Goal: Transaction & Acquisition: Purchase product/service

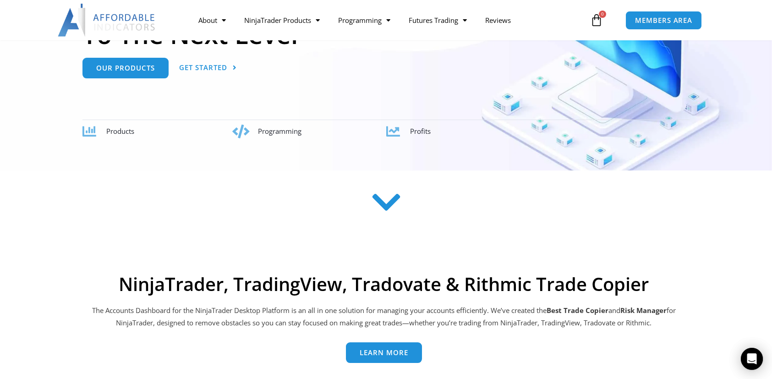
scroll to position [92, 0]
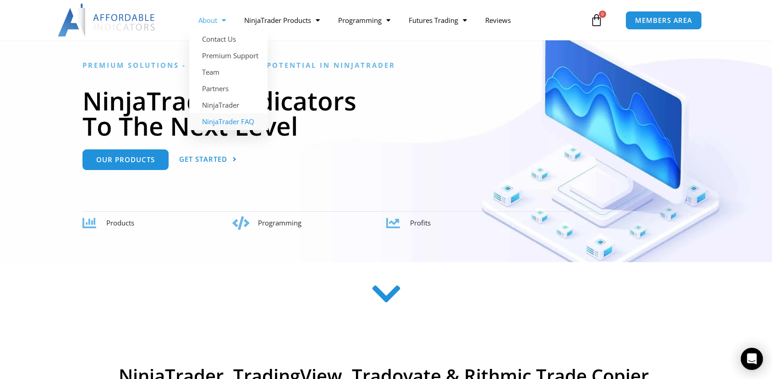
click at [235, 120] on link "NinjaTrader FAQ" at bounding box center [228, 121] width 78 height 16
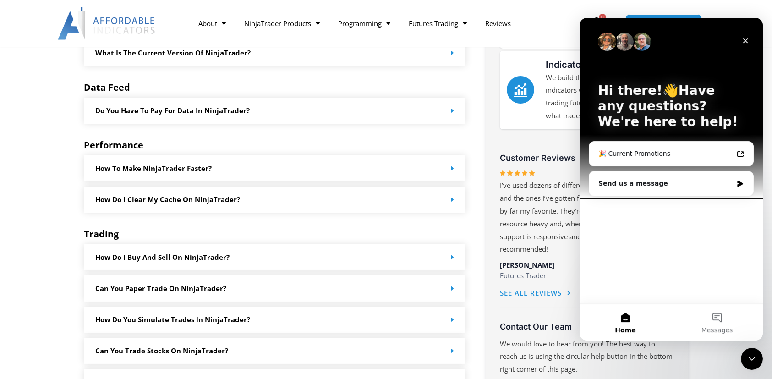
click at [180, 261] on link "How do I buy and sell on NinjaTrader?" at bounding box center [162, 256] width 134 height 9
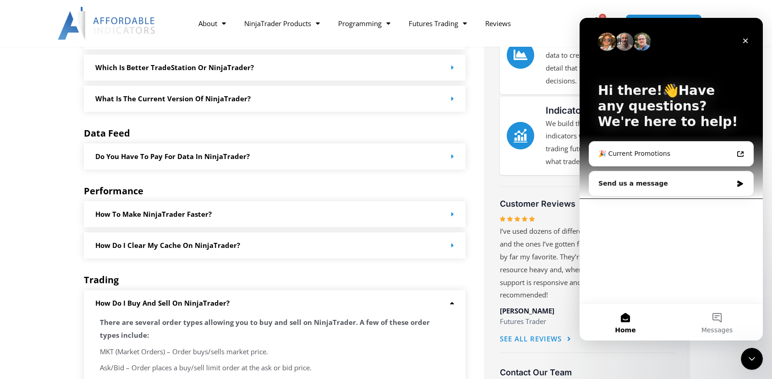
scroll to position [229, 0]
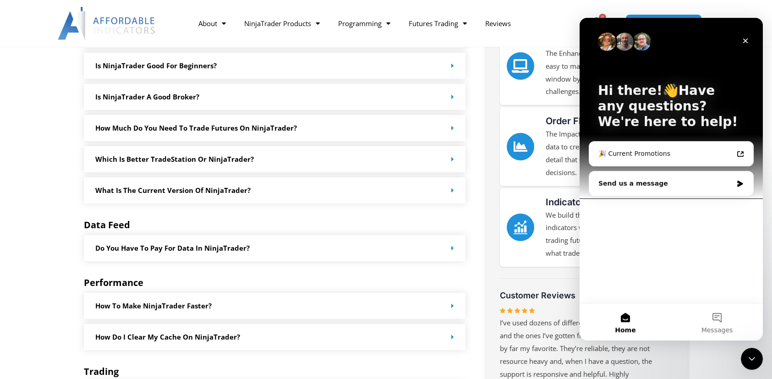
click at [186, 252] on link "Do you have to pay for data in NinjaTrader?" at bounding box center [172, 247] width 154 height 9
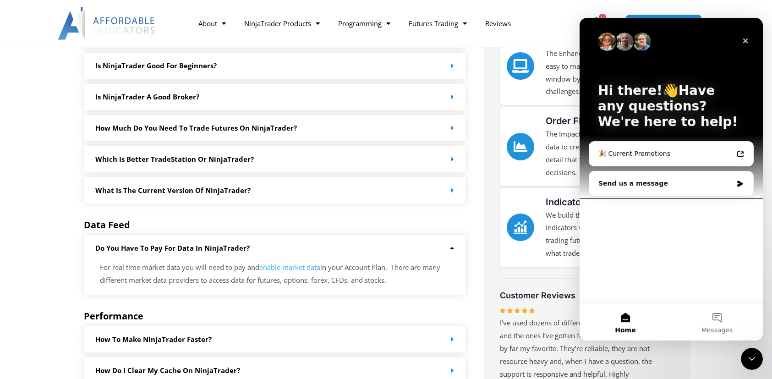
click at [186, 252] on link "Do you have to pay for data in NinjaTrader?" at bounding box center [172, 247] width 154 height 9
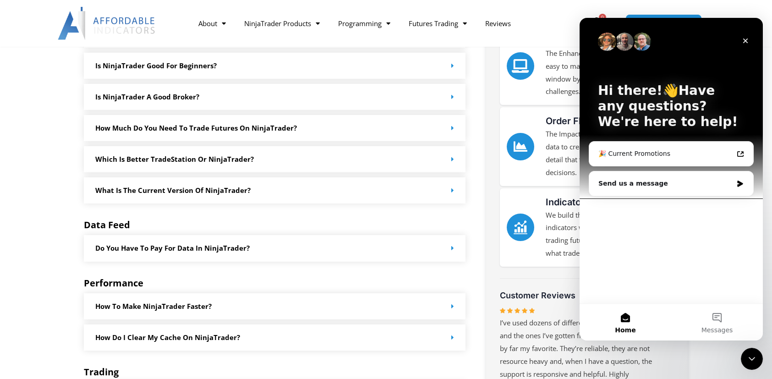
scroll to position [137, 0]
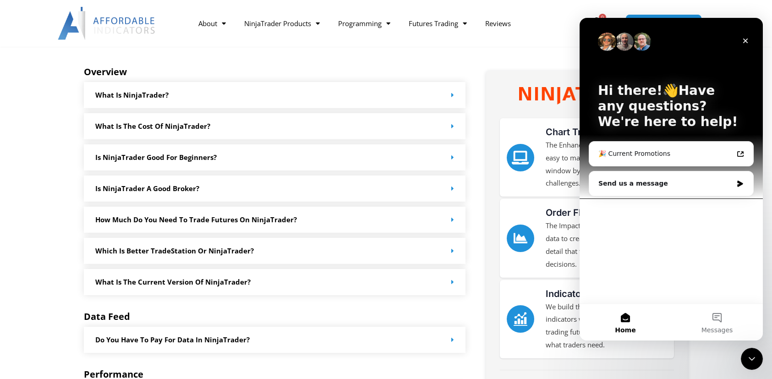
click at [187, 227] on div "How much do you need to trade futures on NinjaTrader?" at bounding box center [275, 220] width 382 height 26
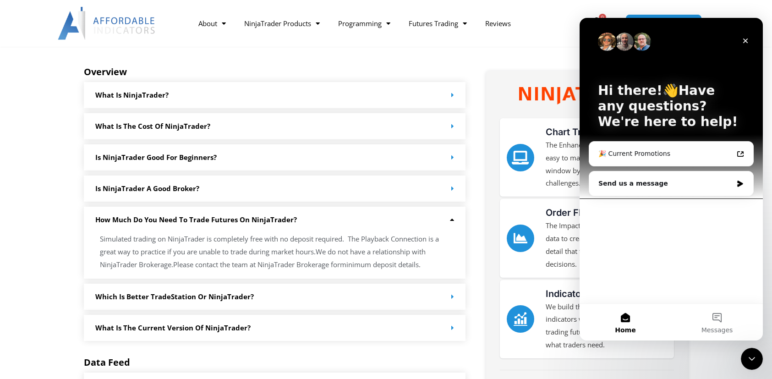
click at [188, 227] on div "How much do you need to trade futures on NinjaTrader?" at bounding box center [275, 220] width 382 height 26
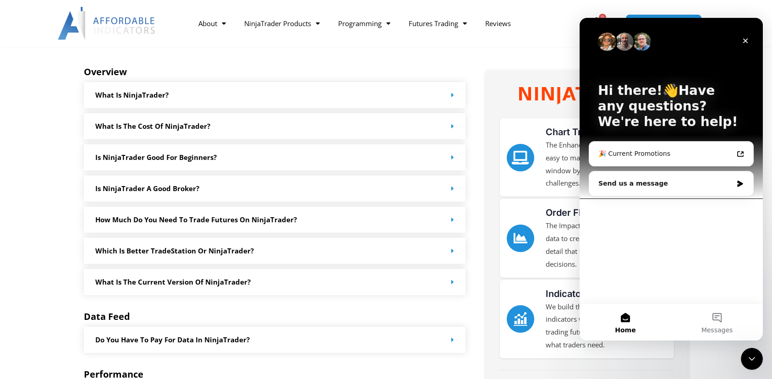
click at [166, 192] on link "Is NinjaTrader a good broker?" at bounding box center [147, 188] width 104 height 9
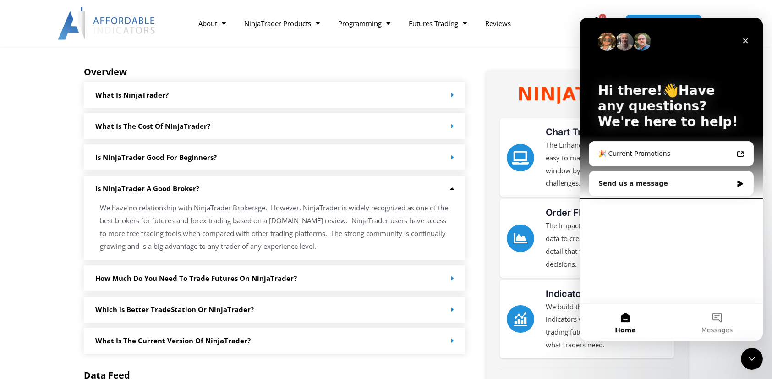
click at [166, 192] on link "Is NinjaTrader a good broker?" at bounding box center [147, 188] width 104 height 9
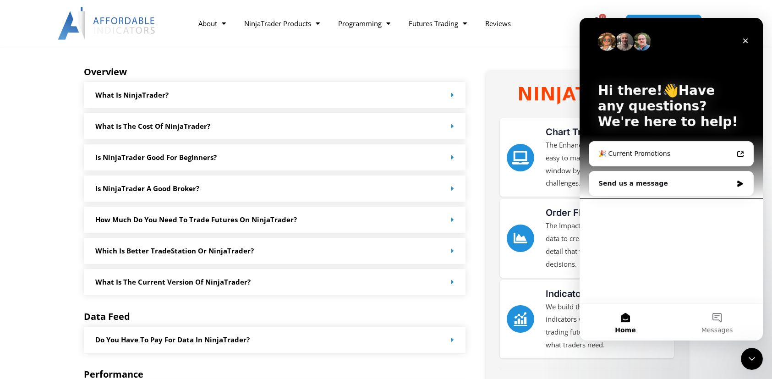
click at [165, 158] on link "Is NinjaTrader good for beginners?" at bounding box center [155, 156] width 121 height 9
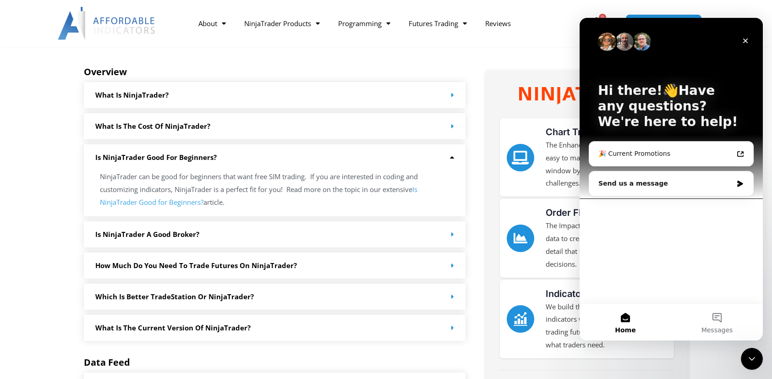
click at [165, 158] on link "Is NinjaTrader good for beginners?" at bounding box center [155, 156] width 121 height 9
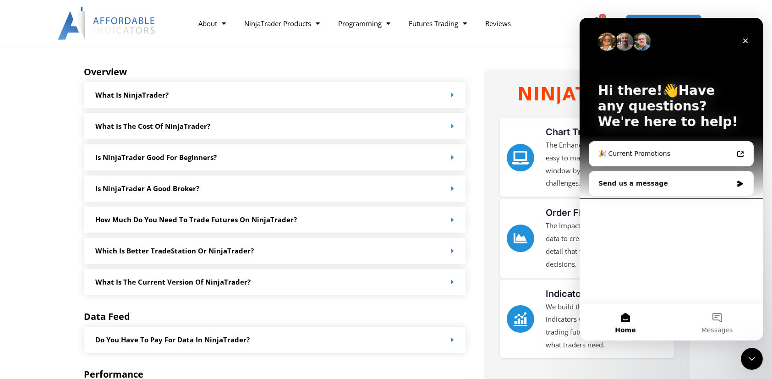
click at [161, 129] on link "What is the cost of NinjaTrader?" at bounding box center [152, 125] width 115 height 9
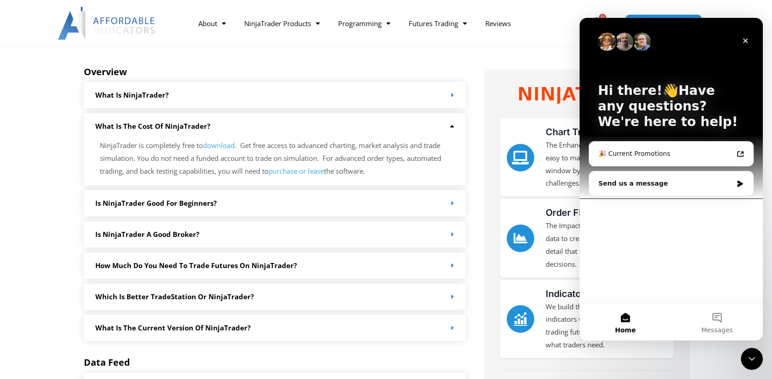
click at [159, 129] on link "What is the cost of NinjaTrader?" at bounding box center [152, 125] width 115 height 9
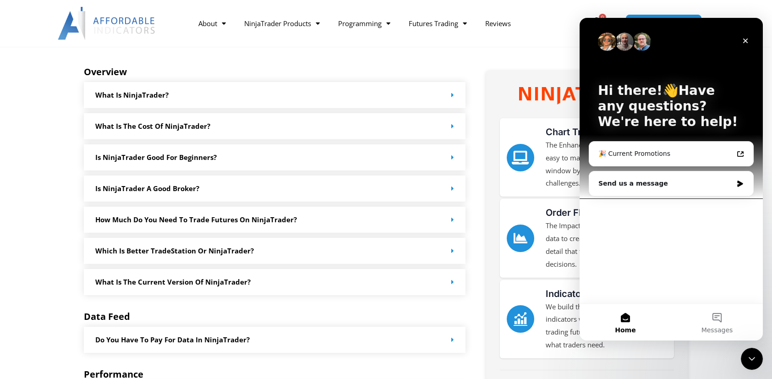
click at [154, 108] on div "What is NinjaTrader?" at bounding box center [275, 95] width 382 height 26
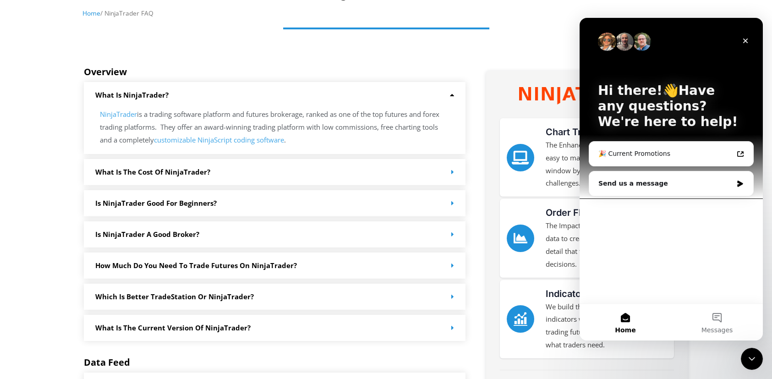
scroll to position [0, 0]
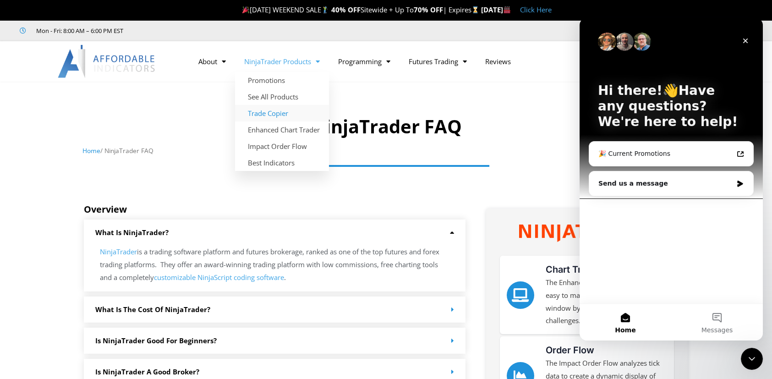
click at [271, 114] on link "Trade Copier" at bounding box center [282, 113] width 94 height 16
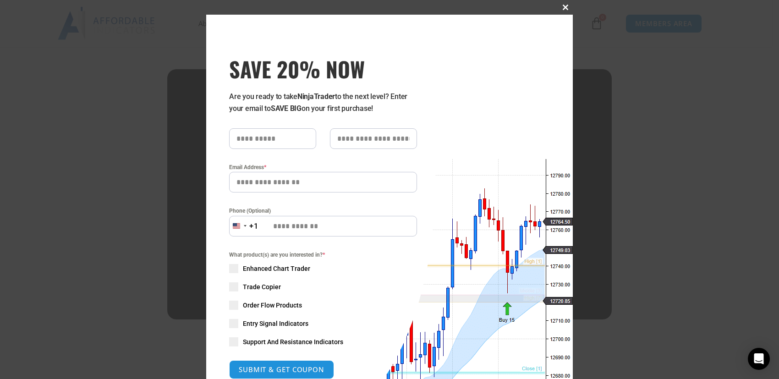
click at [561, 5] on span at bounding box center [565, 7] width 15 height 5
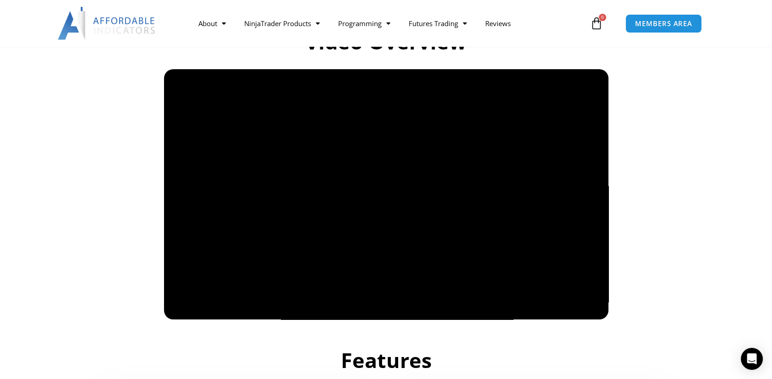
click at [133, 221] on div at bounding box center [386, 194] width 513 height 250
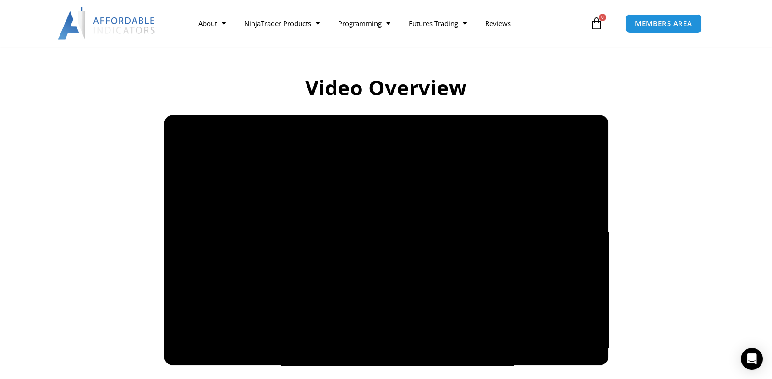
scroll to position [641, 0]
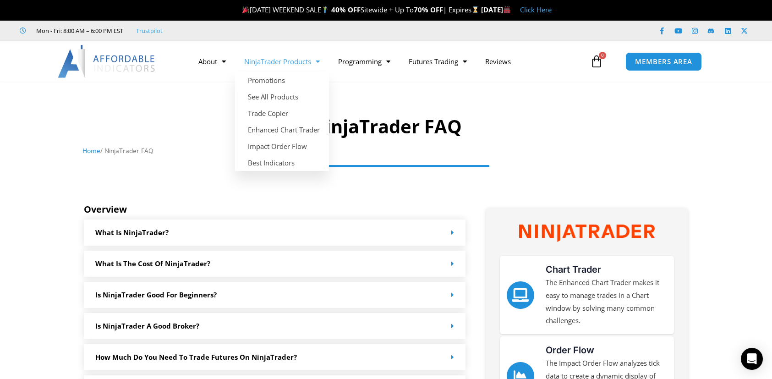
click at [267, 62] on link "NinjaTrader Products" at bounding box center [282, 61] width 94 height 21
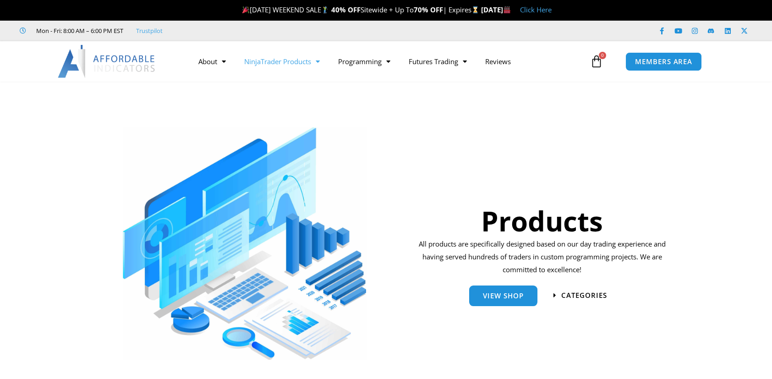
click at [267, 64] on link "NinjaTrader Products" at bounding box center [282, 61] width 94 height 21
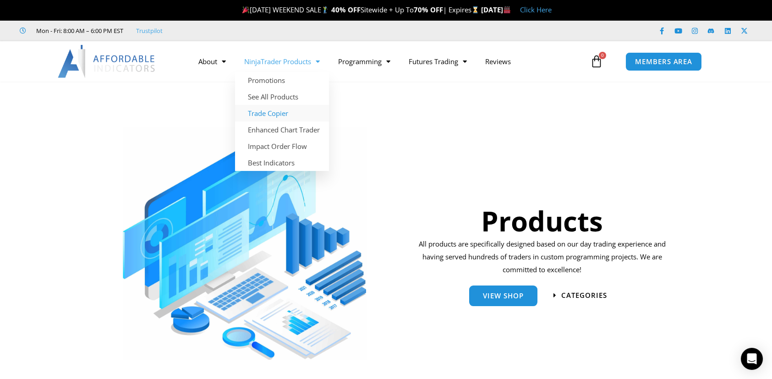
click at [273, 110] on link "Trade Copier" at bounding box center [282, 113] width 94 height 16
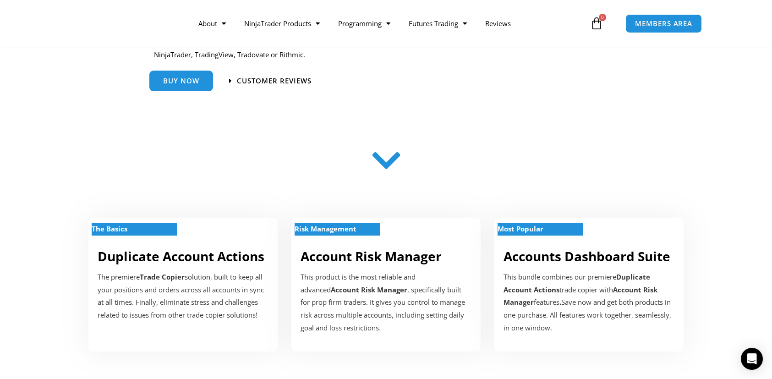
scroll to position [137, 0]
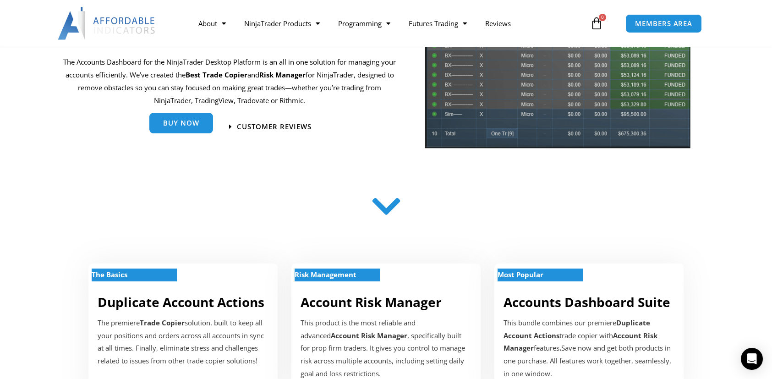
click at [194, 125] on span "Buy Now" at bounding box center [181, 123] width 36 height 7
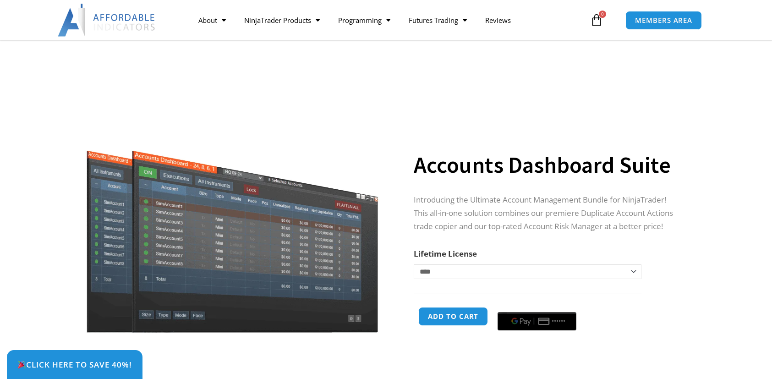
click at [515, 264] on select "**********" at bounding box center [527, 271] width 227 height 15
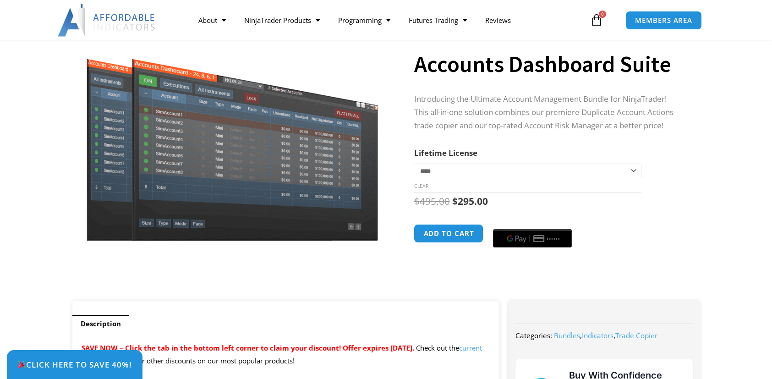
click at [697, 194] on div "**********" at bounding box center [559, 149] width 290 height 301
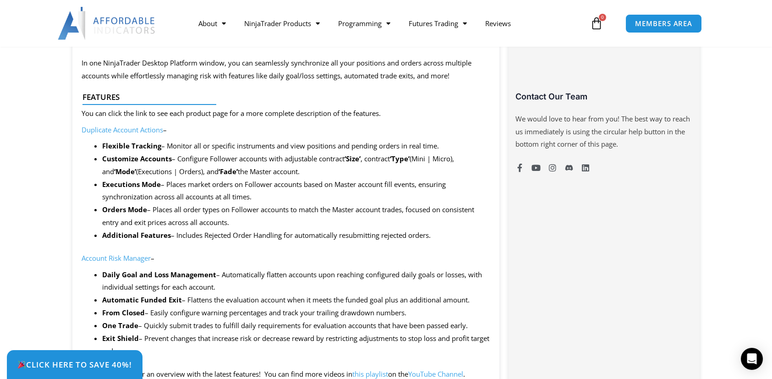
scroll to position [366, 0]
